Goal: Task Accomplishment & Management: Manage account settings

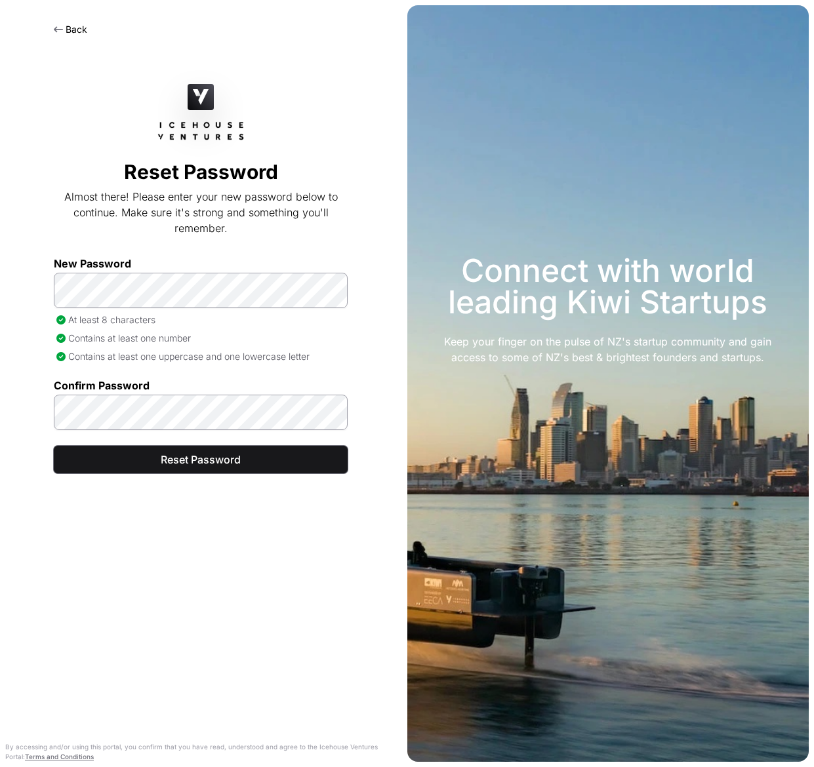
click at [208, 461] on span "Reset Password" at bounding box center [200, 460] width 261 height 16
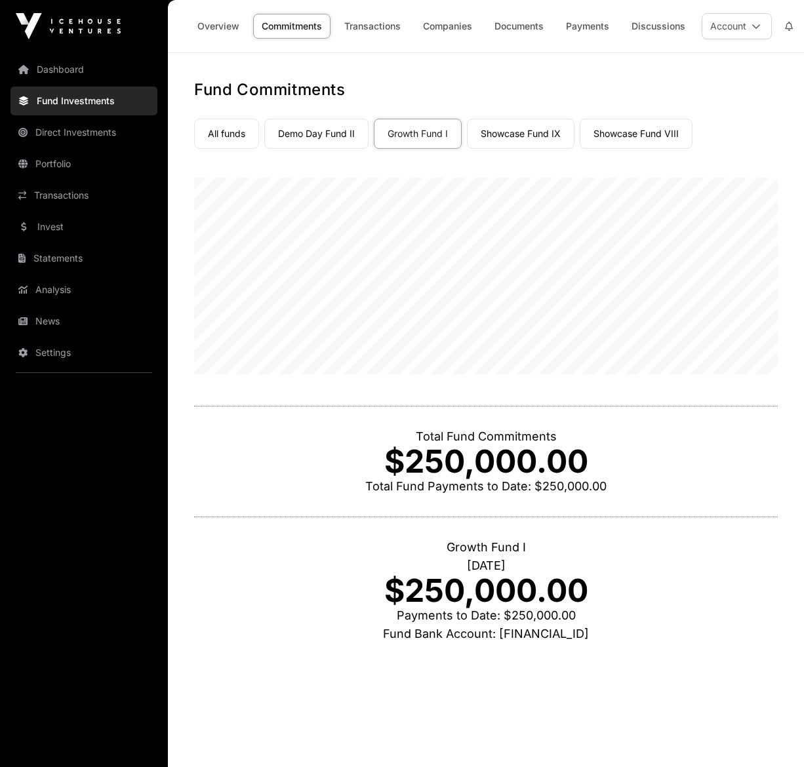
click at [585, 31] on link "Payments" at bounding box center [587, 26] width 60 height 25
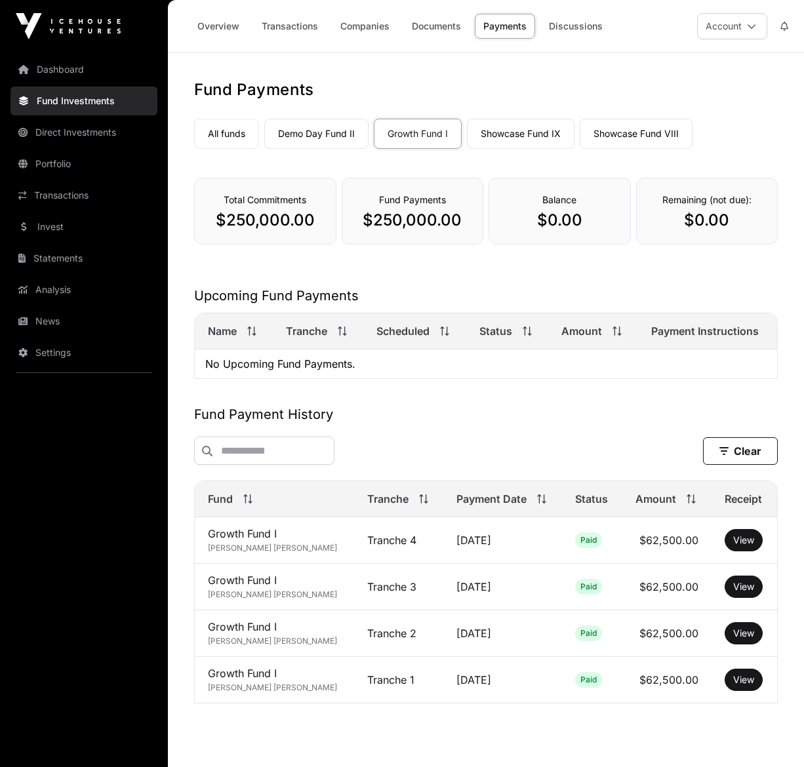
click at [437, 32] on link "Documents" at bounding box center [436, 26] width 66 height 25
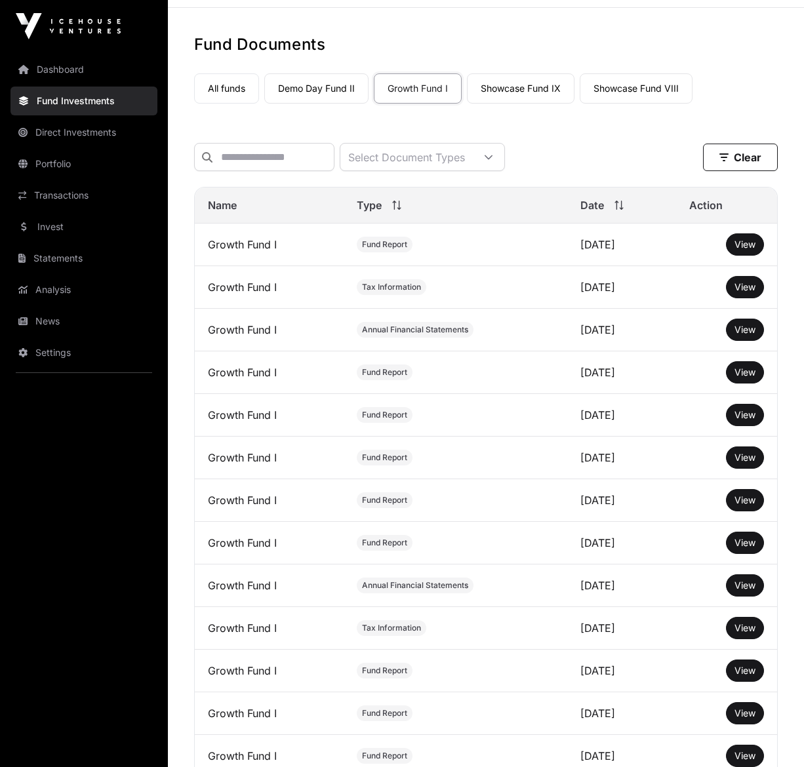
scroll to position [66, 0]
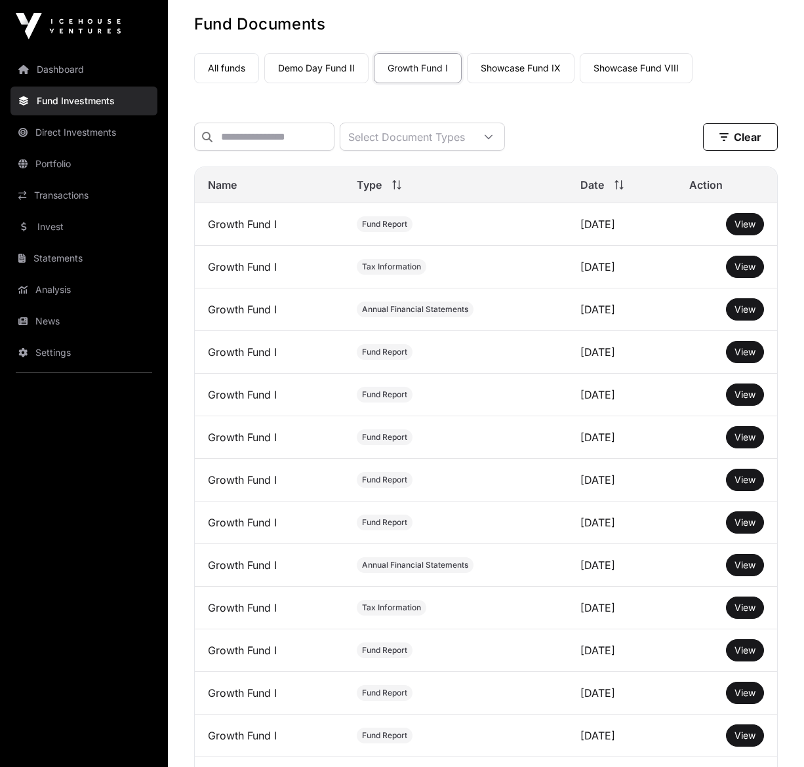
click at [218, 70] on link "All funds" at bounding box center [226, 68] width 65 height 30
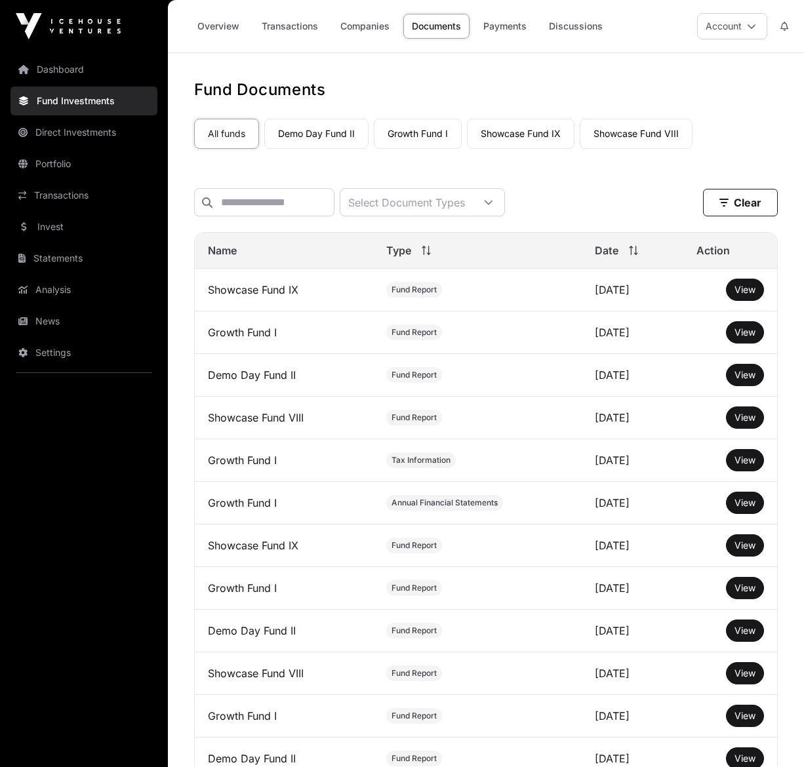
scroll to position [66, 0]
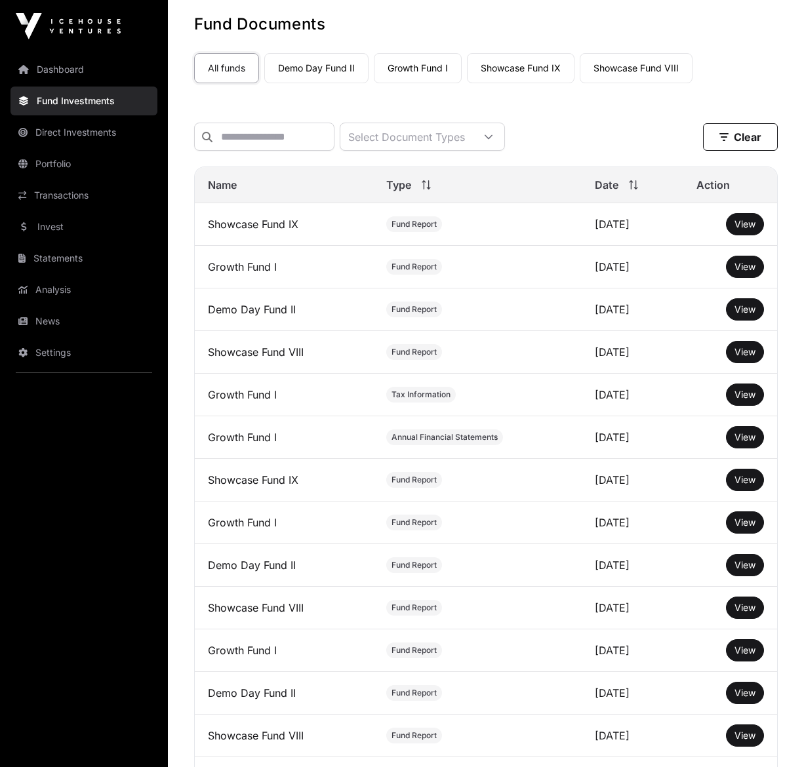
click at [748, 400] on span "View" at bounding box center [744, 394] width 21 height 11
